Goal: Use online tool/utility: Utilize a website feature to perform a specific function

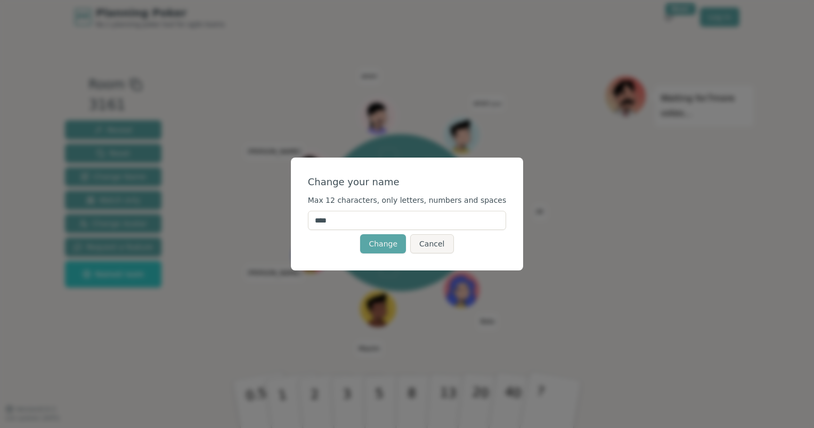
click at [334, 221] on input "****" at bounding box center [407, 220] width 199 height 19
type input "******"
click button "Change" at bounding box center [383, 243] width 46 height 19
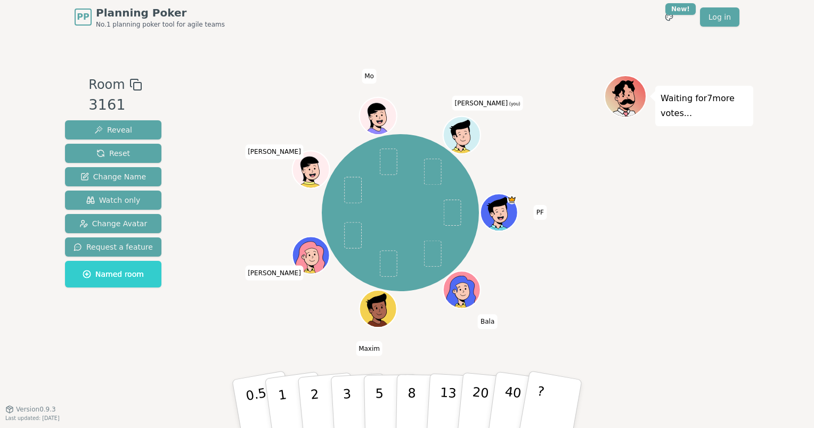
click at [21, 126] on div "PP Planning Poker No.1 planning poker tool for agile teams Toggle theme New! Lo…" at bounding box center [407, 214] width 814 height 428
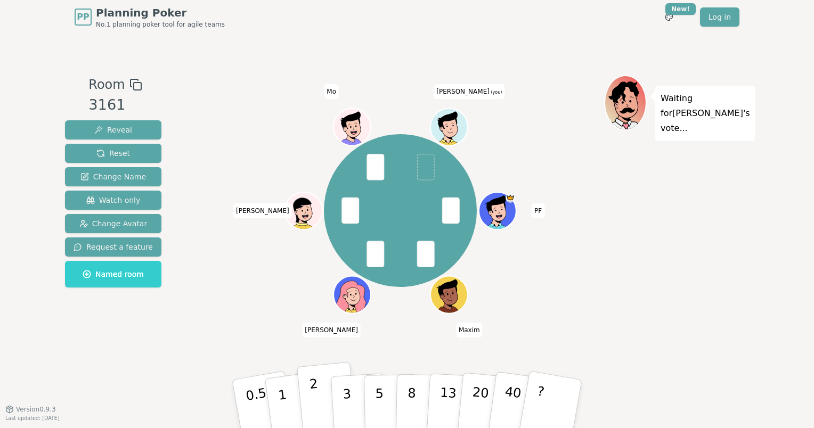
click at [315, 405] on p "2" at bounding box center [316, 406] width 14 height 58
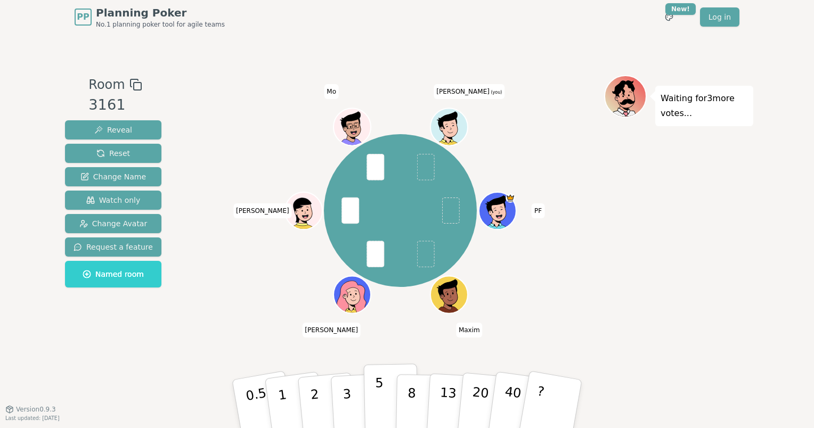
click at [388, 393] on button "5" at bounding box center [391, 404] width 55 height 81
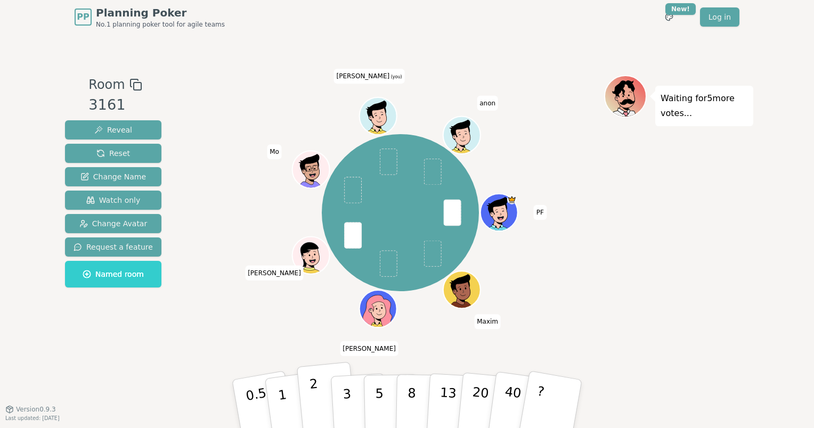
click at [314, 400] on p "2" at bounding box center [316, 406] width 14 height 58
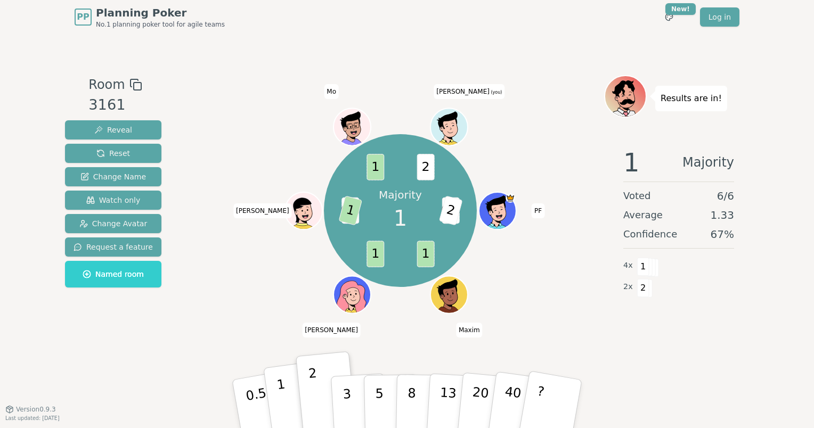
click at [293, 414] on button "1" at bounding box center [294, 404] width 63 height 86
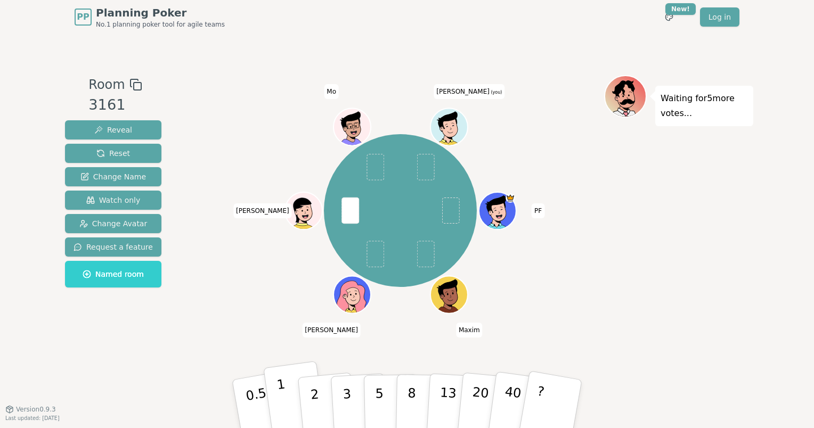
click at [285, 402] on button "1" at bounding box center [294, 404] width 63 height 86
click at [257, 392] on p "0.5" at bounding box center [258, 405] width 30 height 60
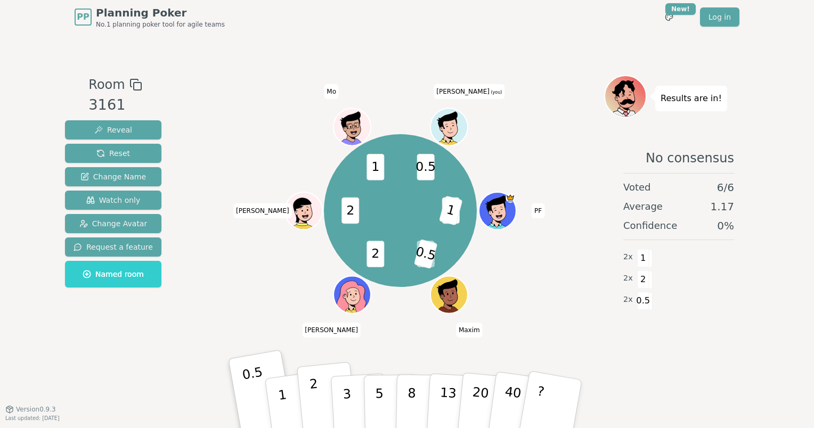
click at [318, 388] on button "2" at bounding box center [327, 404] width 61 height 85
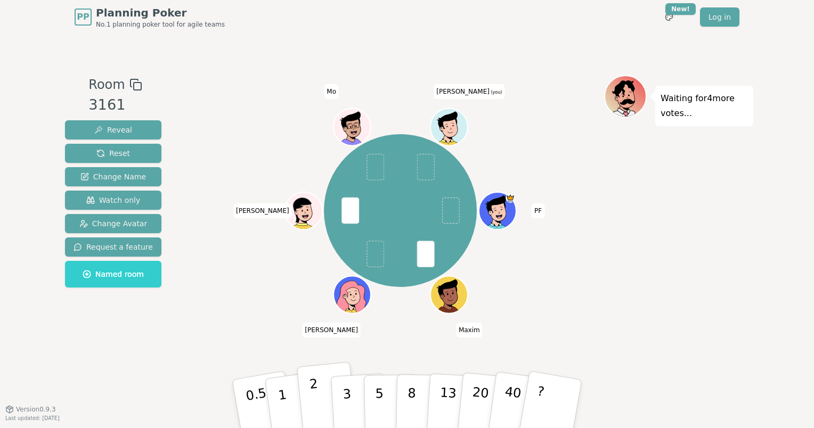
click at [317, 394] on button "2" at bounding box center [327, 404] width 61 height 85
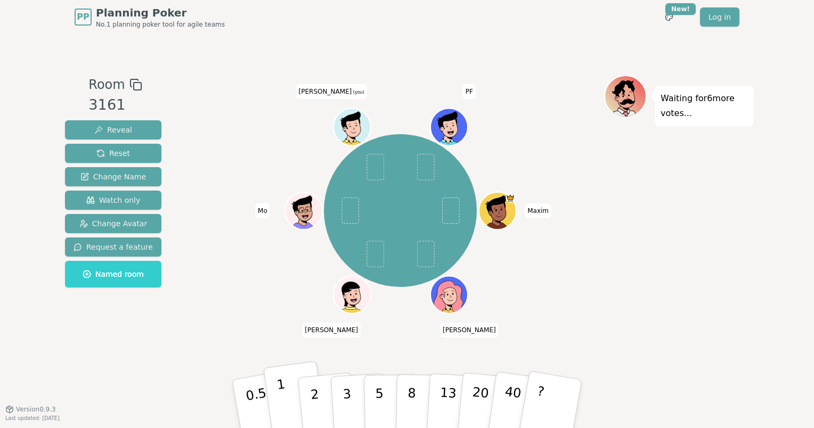
click at [288, 399] on button "1" at bounding box center [294, 404] width 63 height 86
click at [319, 398] on button "2" at bounding box center [327, 404] width 61 height 85
